Goal: Task Accomplishment & Management: Use online tool/utility

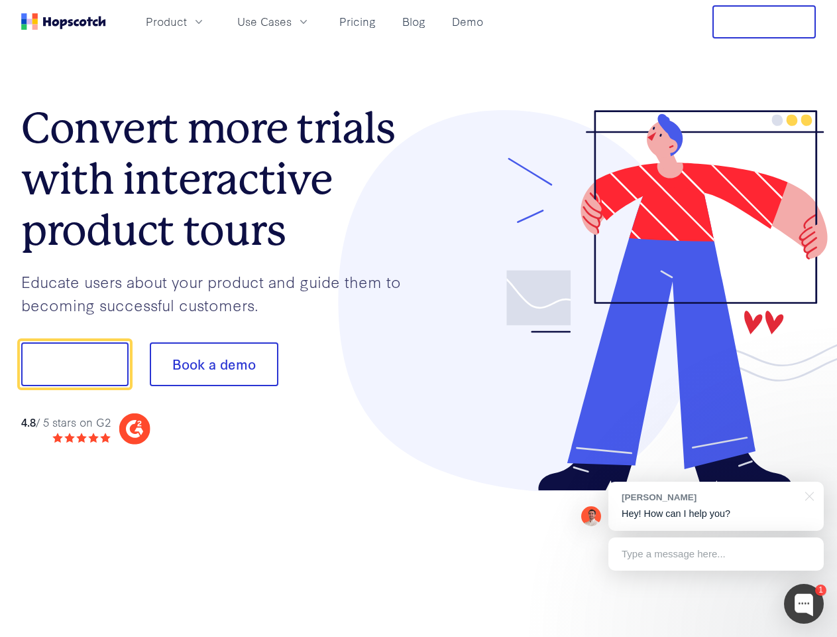
click at [419, 318] on div at bounding box center [618, 300] width 398 height 381
click at [187, 21] on span "Product" at bounding box center [166, 21] width 41 height 17
click at [292, 21] on span "Use Cases" at bounding box center [264, 21] width 54 height 17
click at [765, 22] on button "Free Trial" at bounding box center [764, 21] width 103 height 33
click at [74, 364] on button "Show me!" at bounding box center [74, 364] width 107 height 44
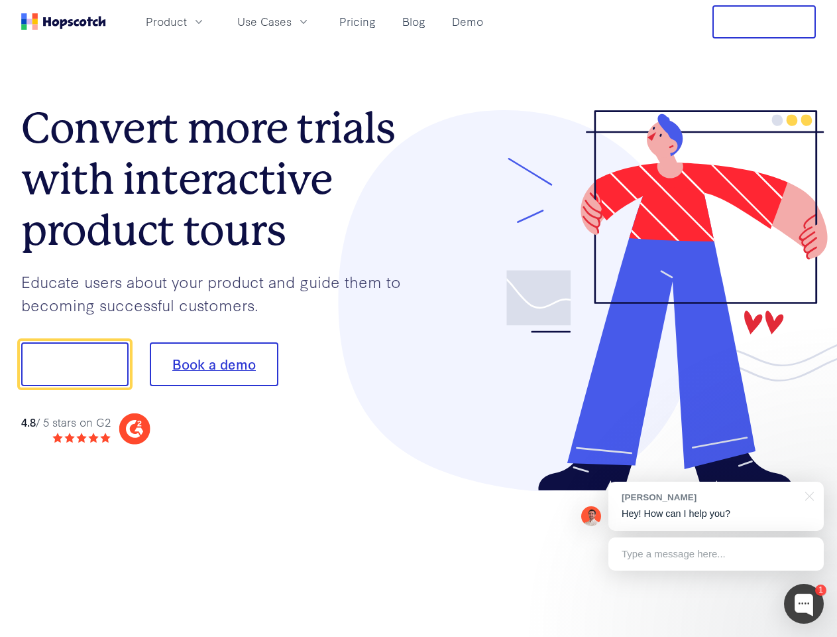
click at [214, 364] on button "Book a demo" at bounding box center [214, 364] width 129 height 44
click at [804, 603] on div at bounding box center [804, 604] width 40 height 40
click at [716, 506] on div "[PERSON_NAME] Hey! How can I help you?" at bounding box center [717, 505] width 216 height 49
click at [808, 495] on div at bounding box center [700, 362] width 249 height 442
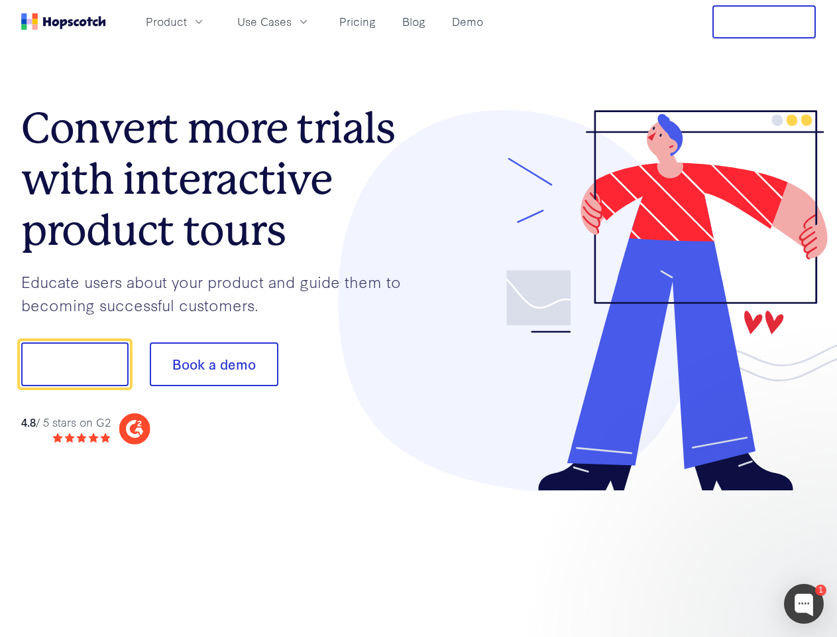
click at [716, 554] on div at bounding box center [700, 451] width 249 height 265
